Goal: Find specific page/section: Find specific page/section

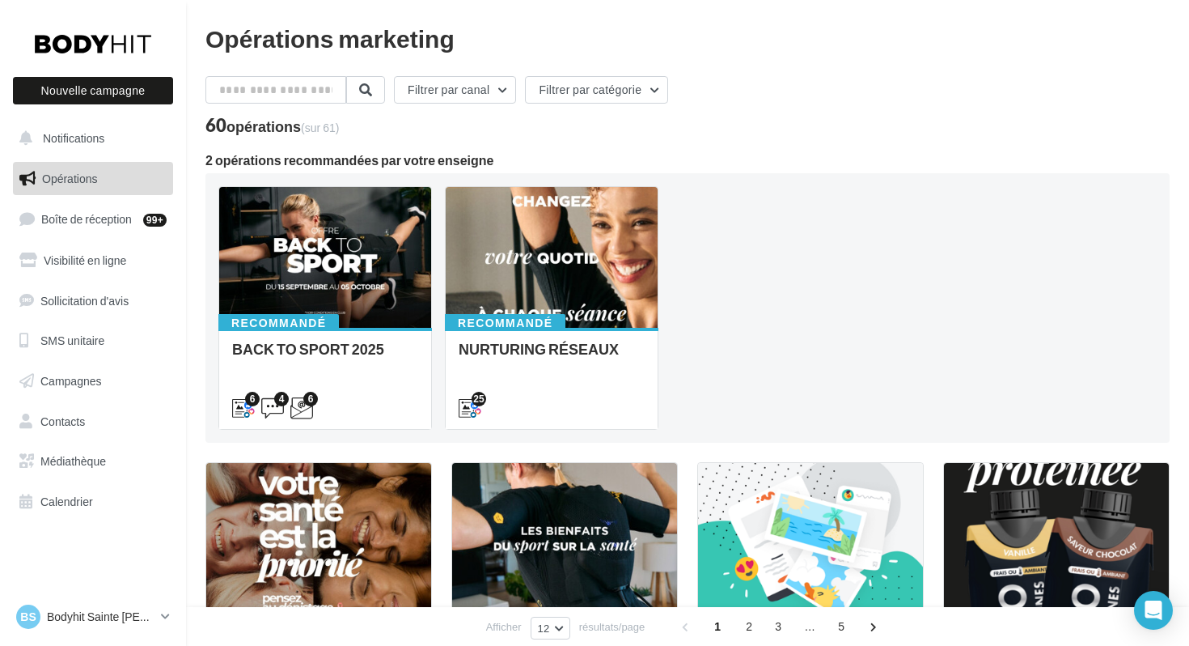
click at [864, 283] on div "Recommandé BACK TO SPORT 2025 6 4 6 Recommandé NURTURING RÉSEAUX 25" at bounding box center [687, 308] width 939 height 244
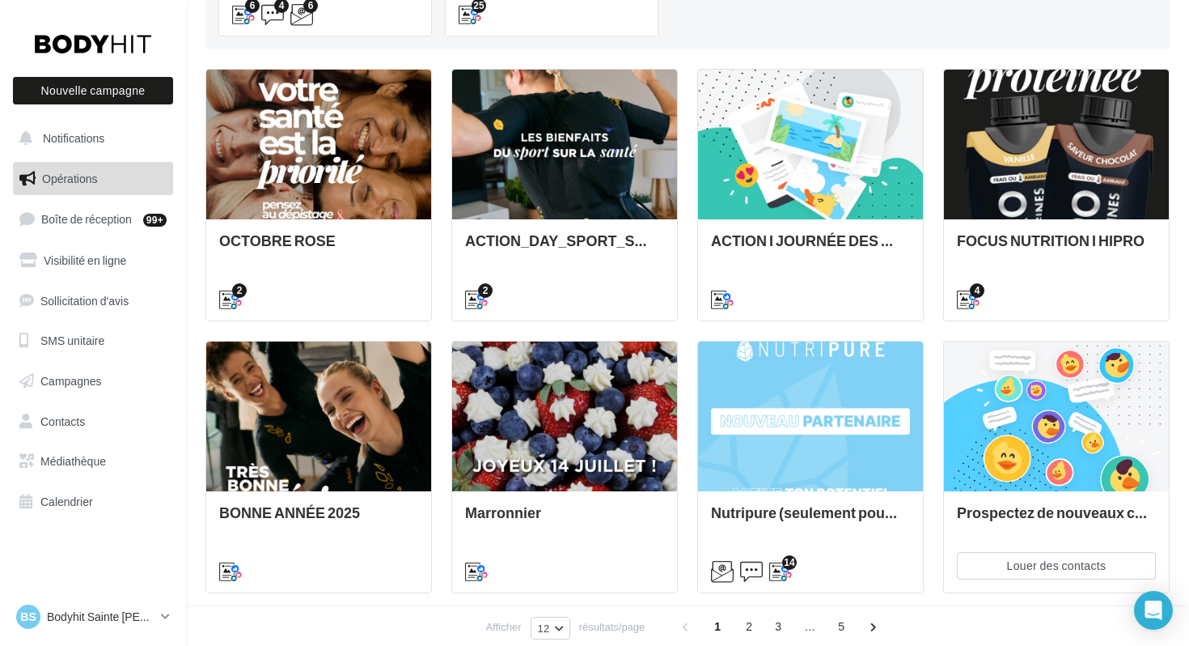
scroll to position [395, 0]
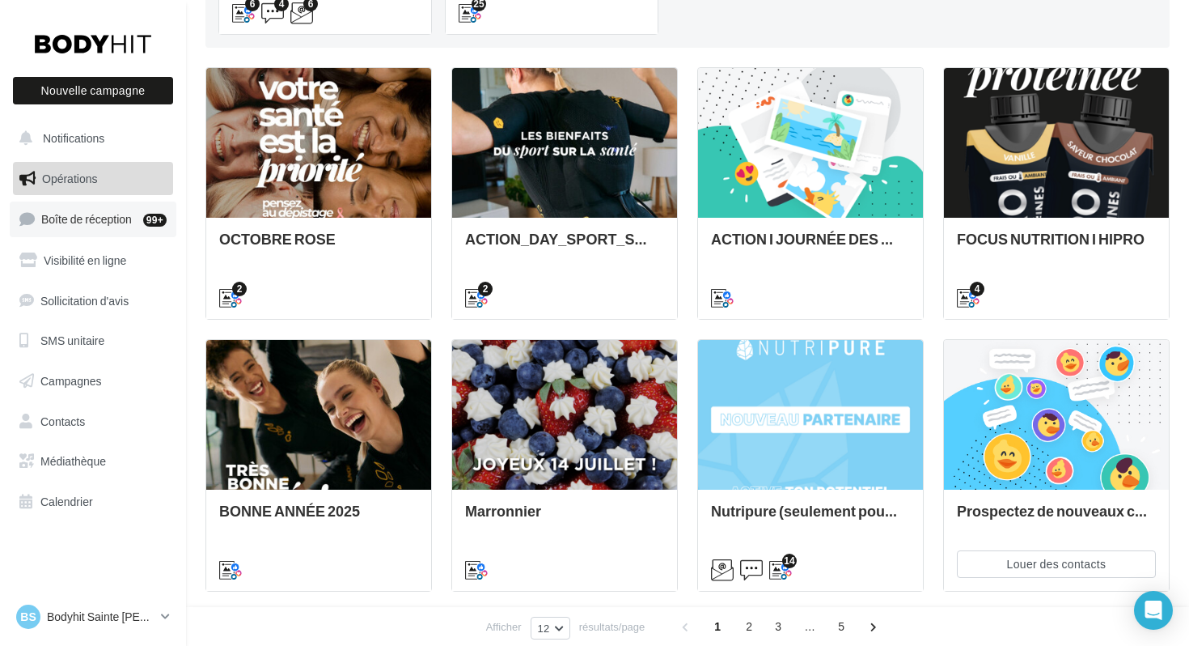
click at [102, 227] on link "Boîte de réception 99+" at bounding box center [93, 218] width 167 height 35
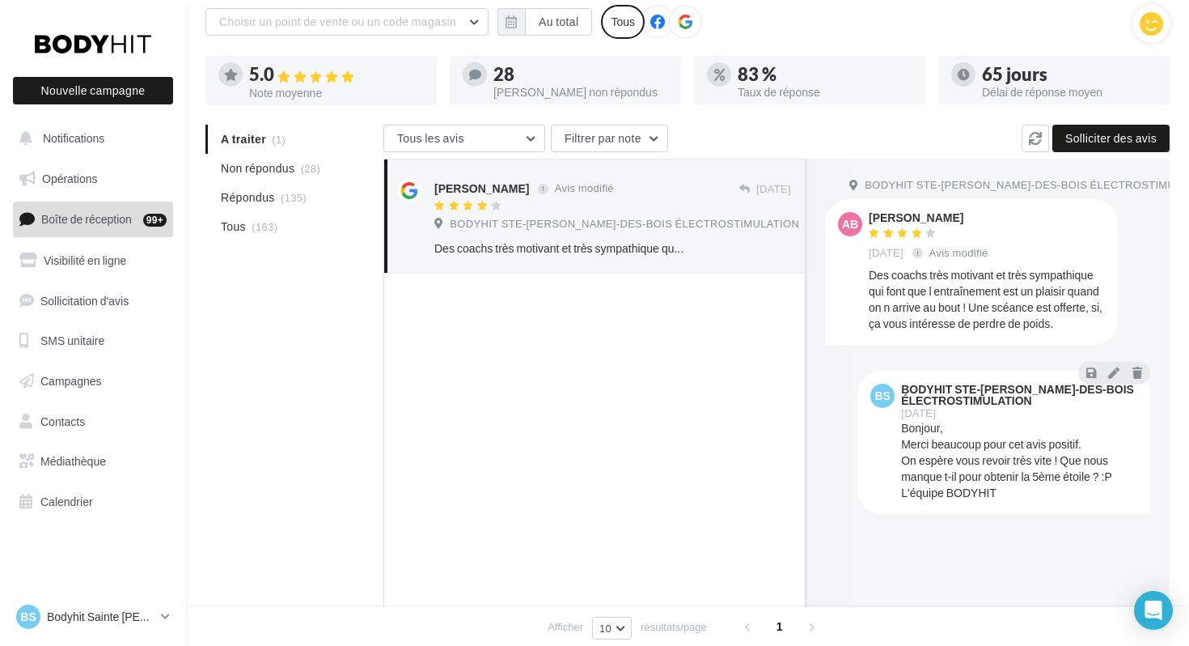
scroll to position [99, 0]
click at [934, 532] on div "BODYHIT STE-[PERSON_NAME]-DES-BOIS ÉLECTROSTIMULATION AB [PERSON_NAME] [DATE] A…" at bounding box center [988, 416] width 364 height 518
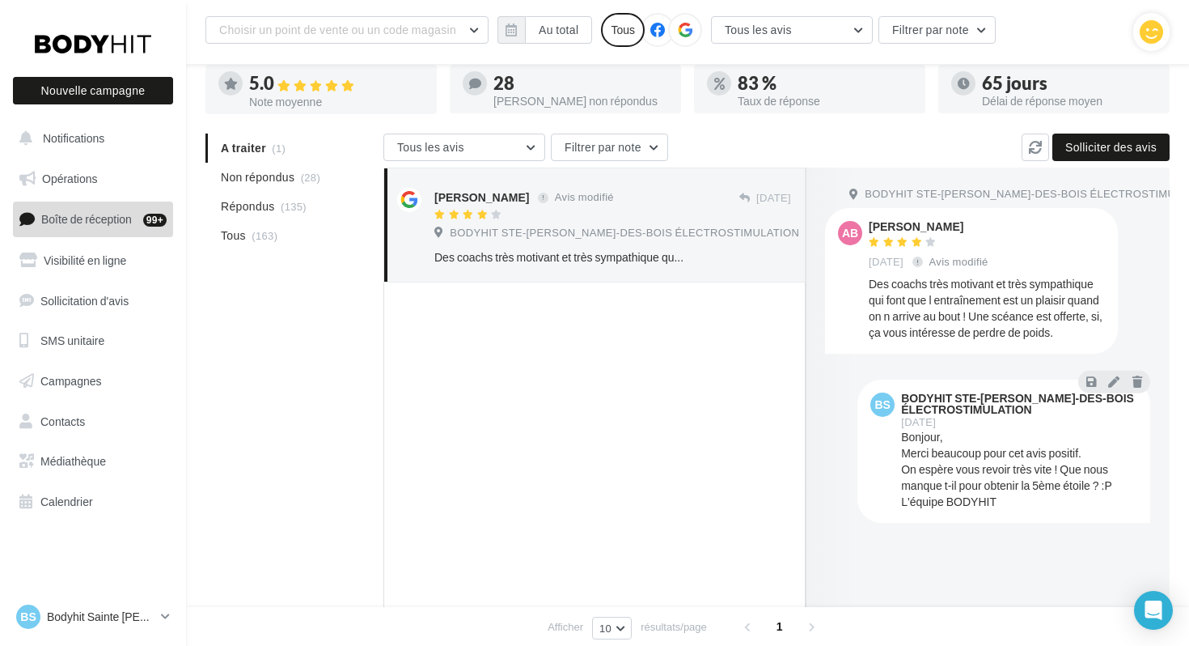
scroll to position [48, 0]
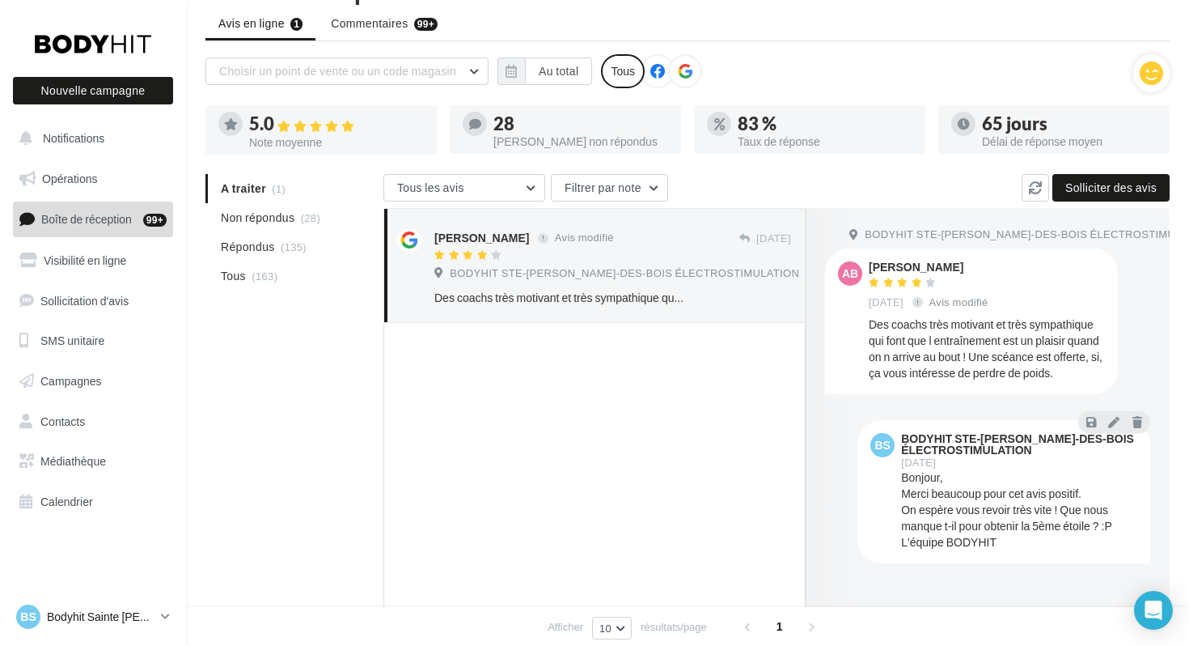
click at [145, 614] on p "Bodyhit Sainte [PERSON_NAME] des Bois" at bounding box center [101, 616] width 108 height 16
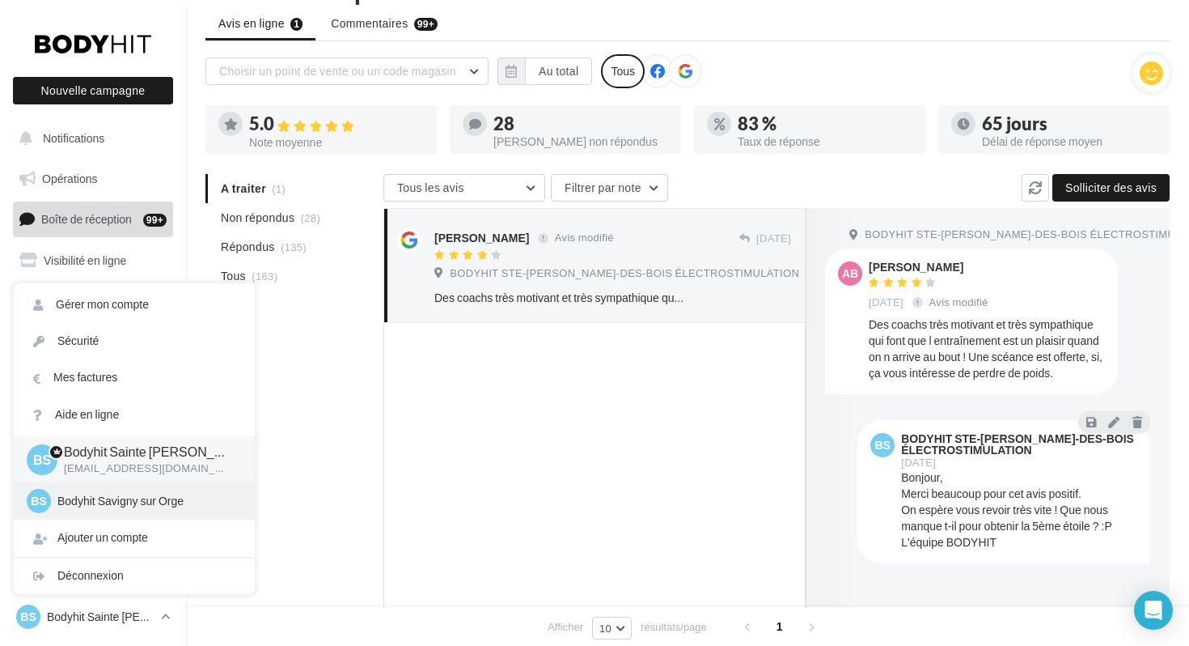
click at [138, 502] on p "Bodyhit Savigny sur Orge" at bounding box center [146, 501] width 178 height 16
